Goal: Task Accomplishment & Management: Complete application form

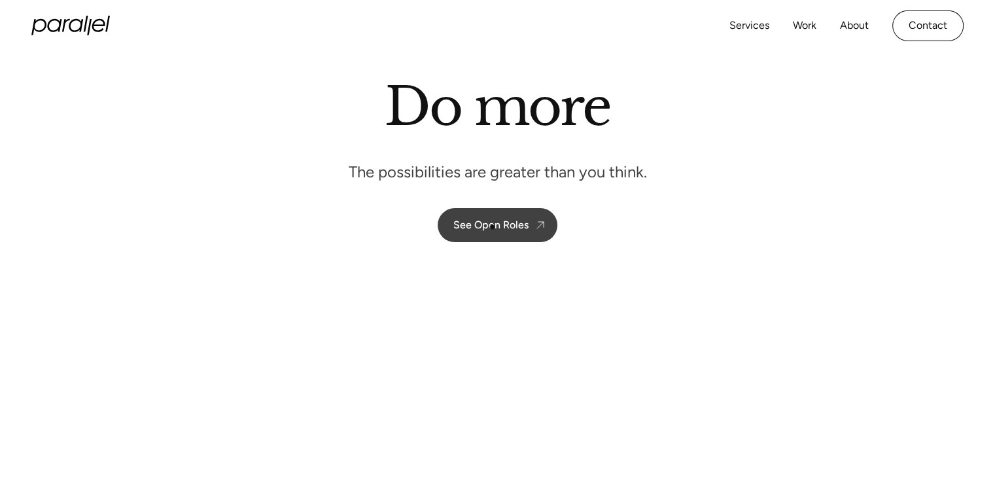
click at [489, 231] on link "See Open Roles" at bounding box center [498, 225] width 120 height 34
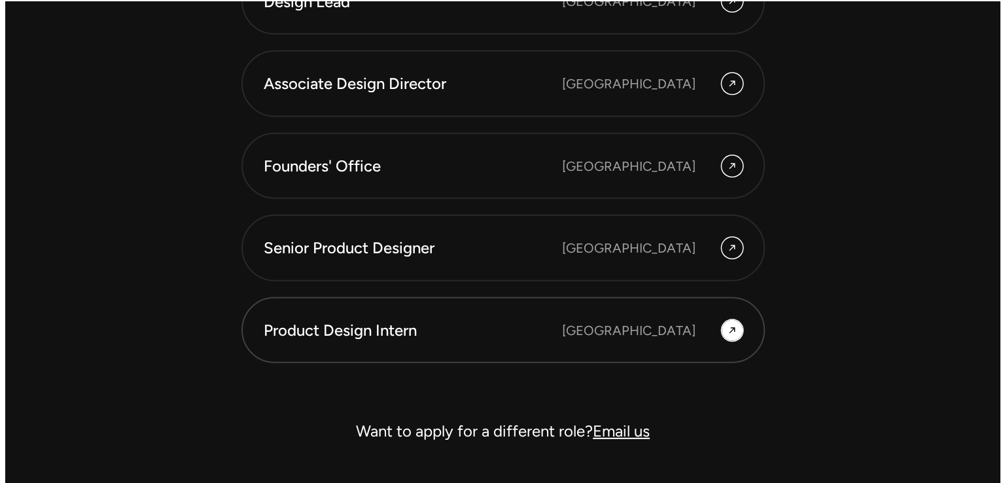
scroll to position [3769, 0]
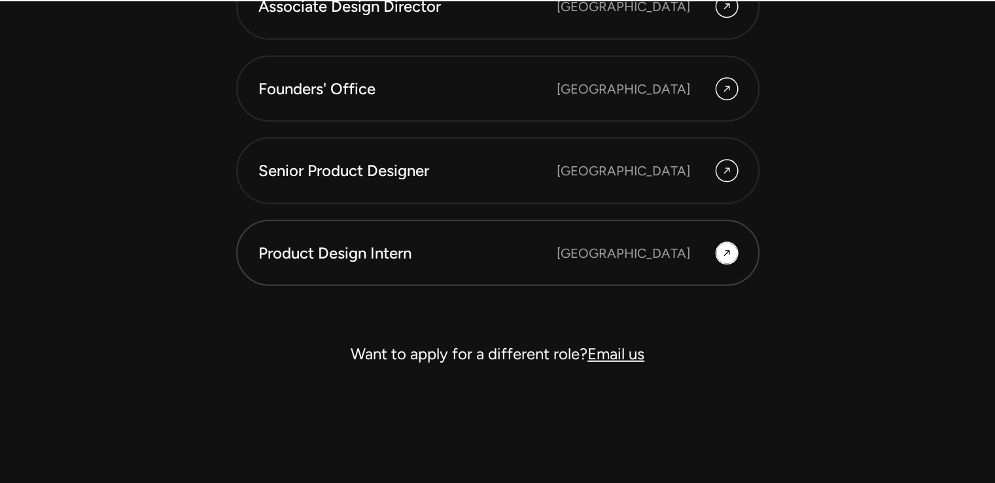
click at [717, 243] on div at bounding box center [726, 253] width 21 height 21
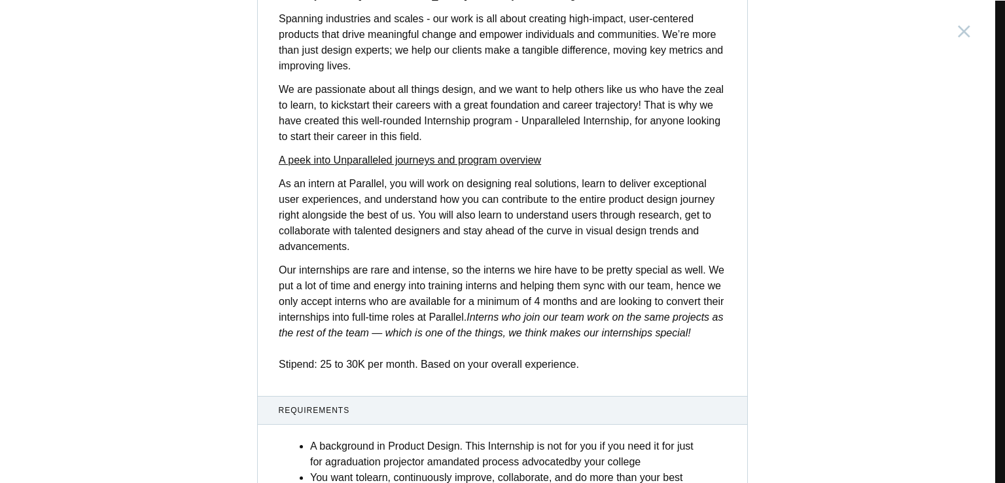
scroll to position [508, 0]
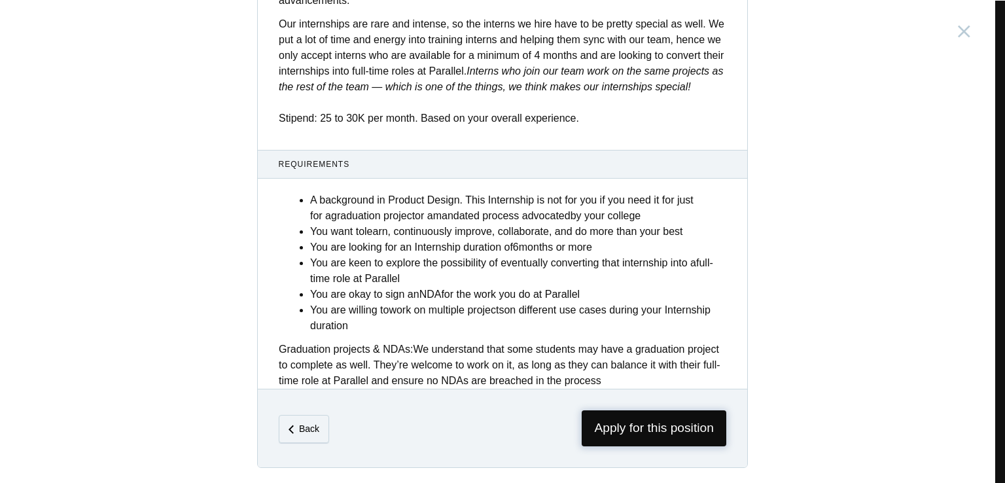
click at [651, 438] on span "Apply for this position" at bounding box center [654, 428] width 145 height 36
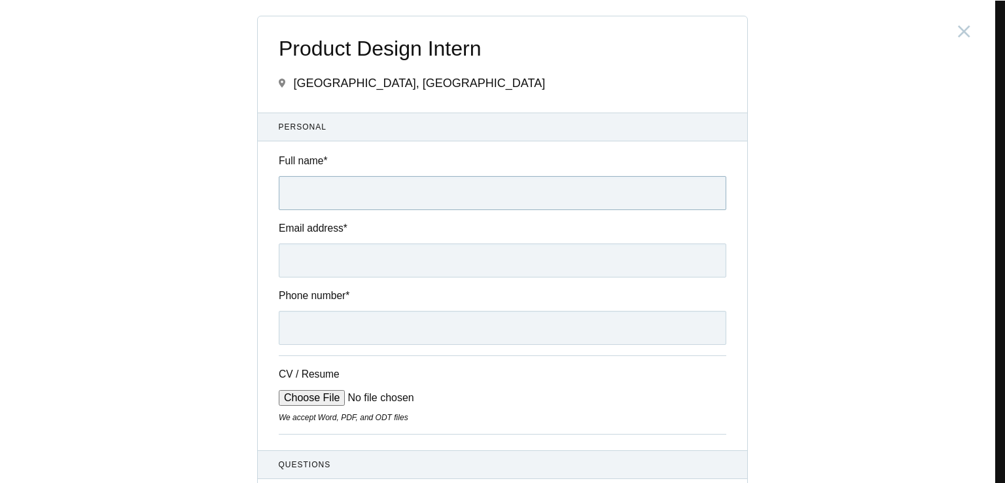
click at [342, 186] on input "Full name *" at bounding box center [502, 193] width 447 height 34
type input "[PERSON_NAME]"
type input "[EMAIL_ADDRESS][DOMAIN_NAME]"
type input "[PHONE_NUMBER]"
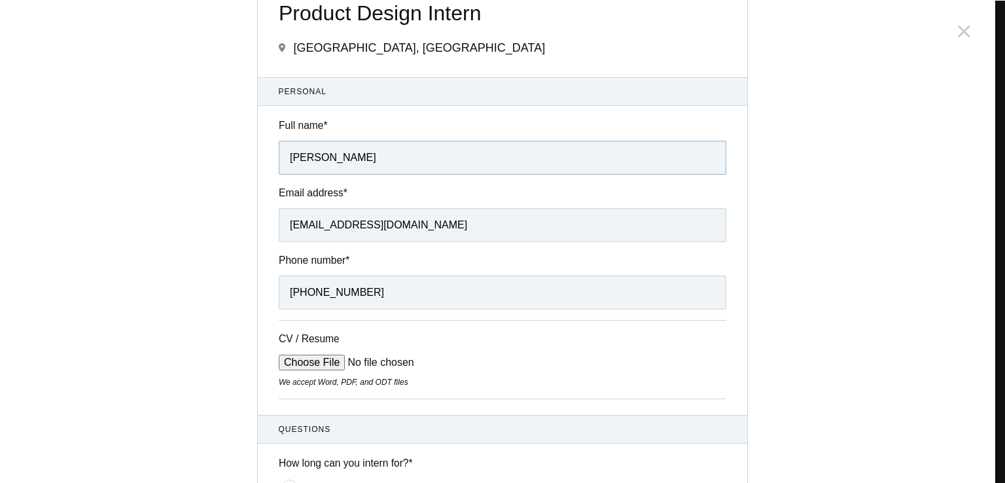
scroll to position [131, 0]
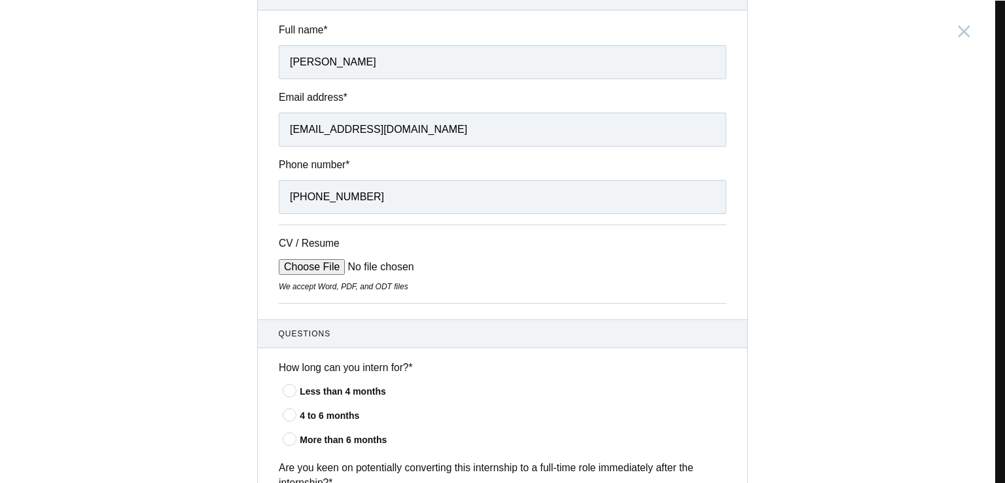
click at [314, 270] on input "CV / Resume" at bounding box center [378, 267] width 198 height 16
type input "C:\fakepath\SiddhantChhallani.pdf"
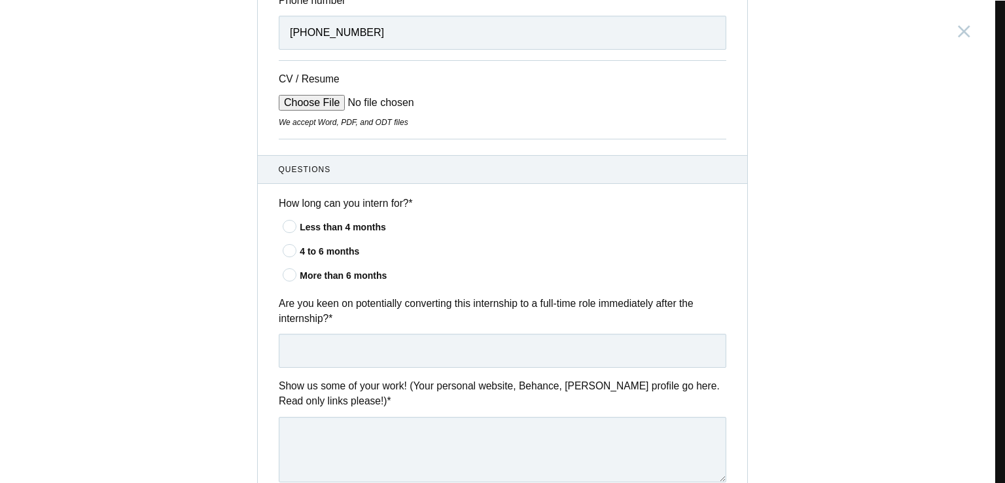
scroll to position [327, 0]
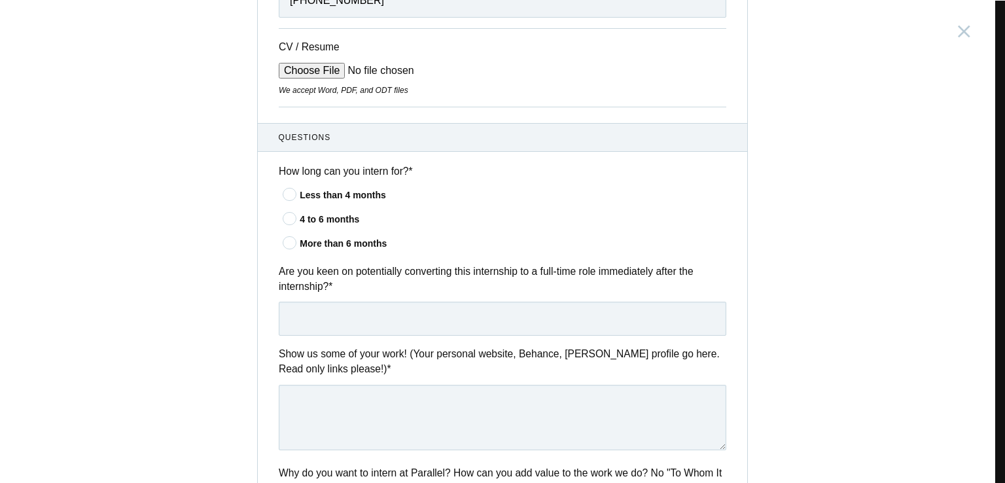
click at [287, 215] on icon at bounding box center [290, 218] width 24 height 9
click at [0, 0] on input"] "4 to 6 months" at bounding box center [0, 0] width 0 height 0
click at [394, 313] on input "text" at bounding box center [502, 319] width 447 height 34
click at [279, 190] on icon at bounding box center [290, 194] width 24 height 9
click at [0, 0] on input"] "Less than 4 months" at bounding box center [0, 0] width 0 height 0
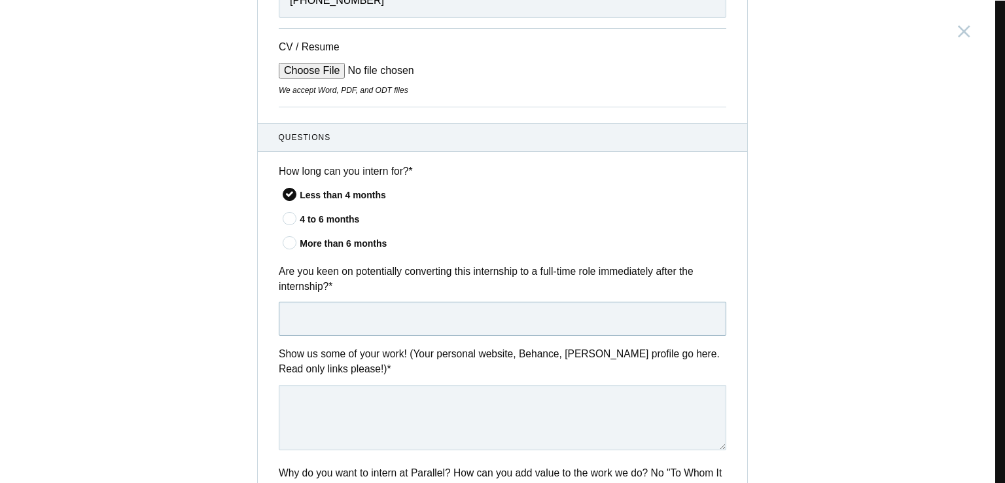
click at [349, 304] on input "text" at bounding box center [502, 319] width 447 height 34
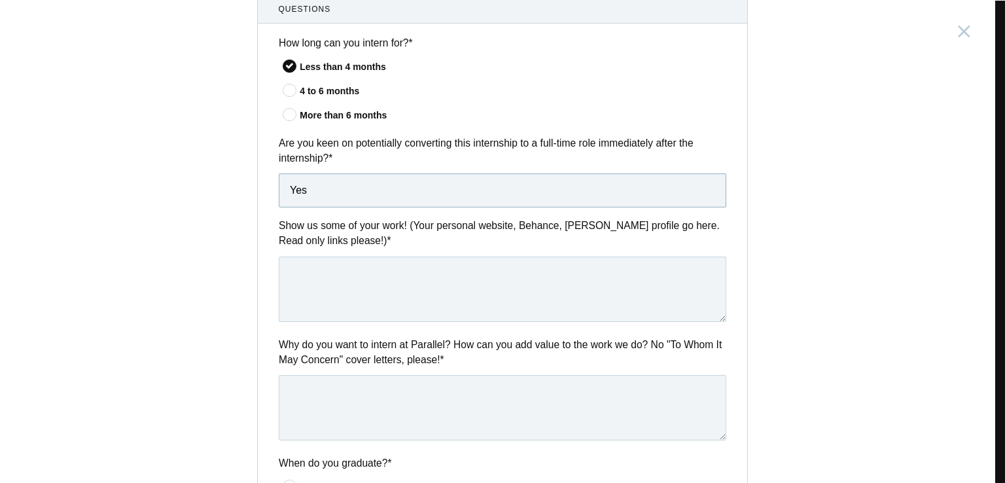
scroll to position [458, 0]
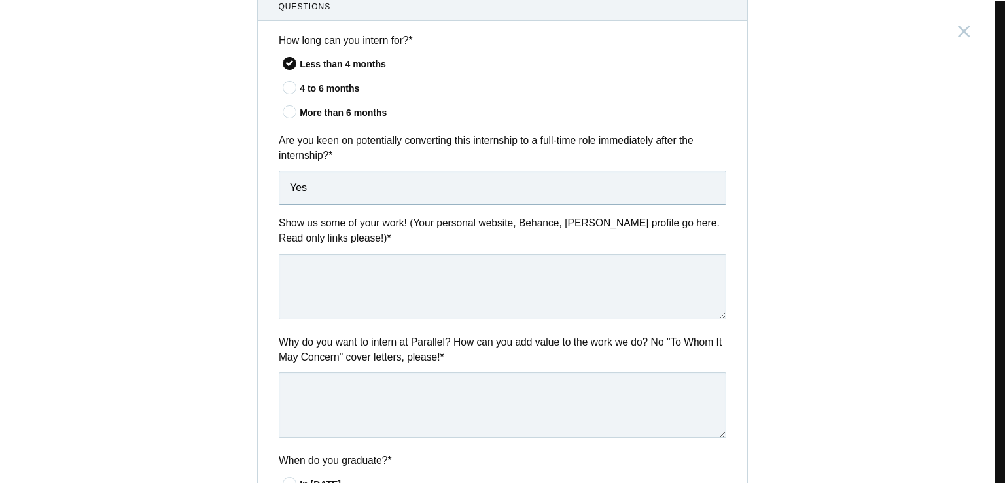
type input "Yes"
click at [393, 299] on textarea at bounding box center [502, 286] width 447 height 65
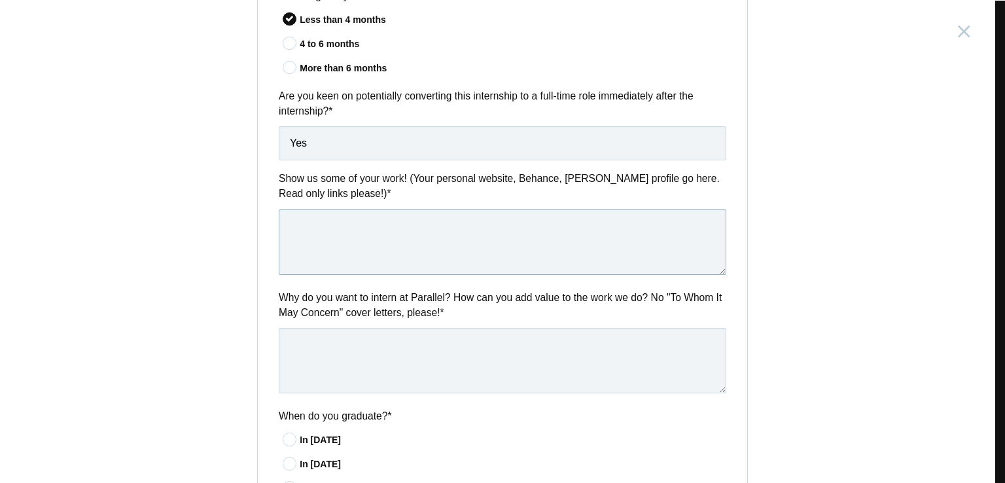
scroll to position [654, 0]
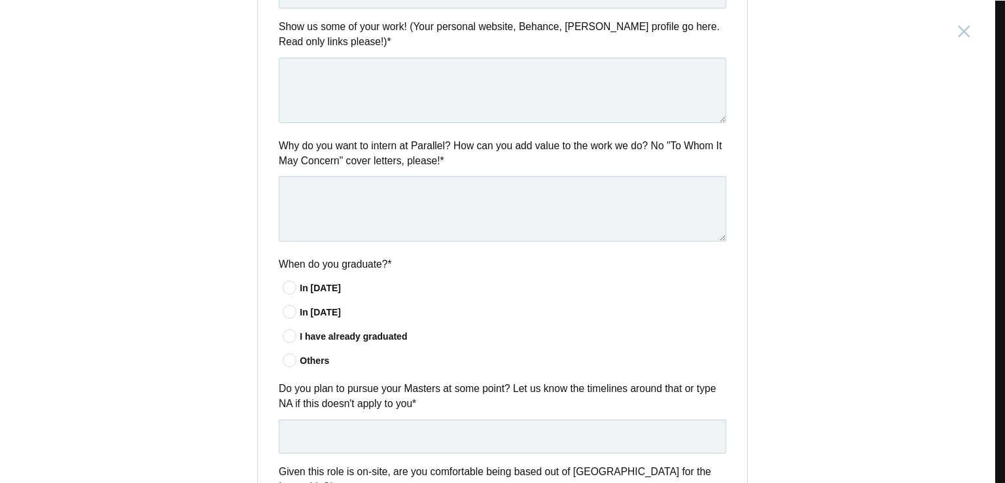
click at [290, 332] on icon at bounding box center [290, 336] width 24 height 9
click at [0, 0] on input"] "I have already graduated" at bounding box center [0, 0] width 0 height 0
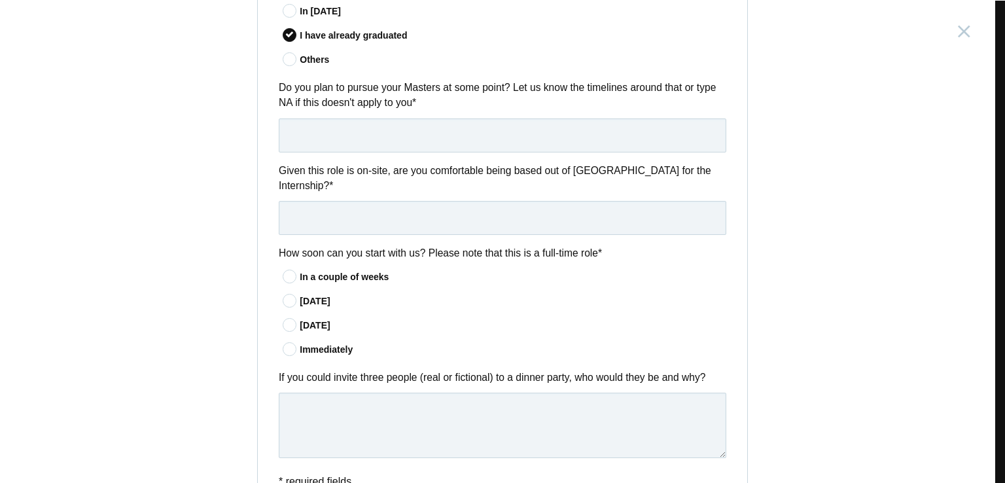
scroll to position [981, 0]
